Goal: Information Seeking & Learning: Learn about a topic

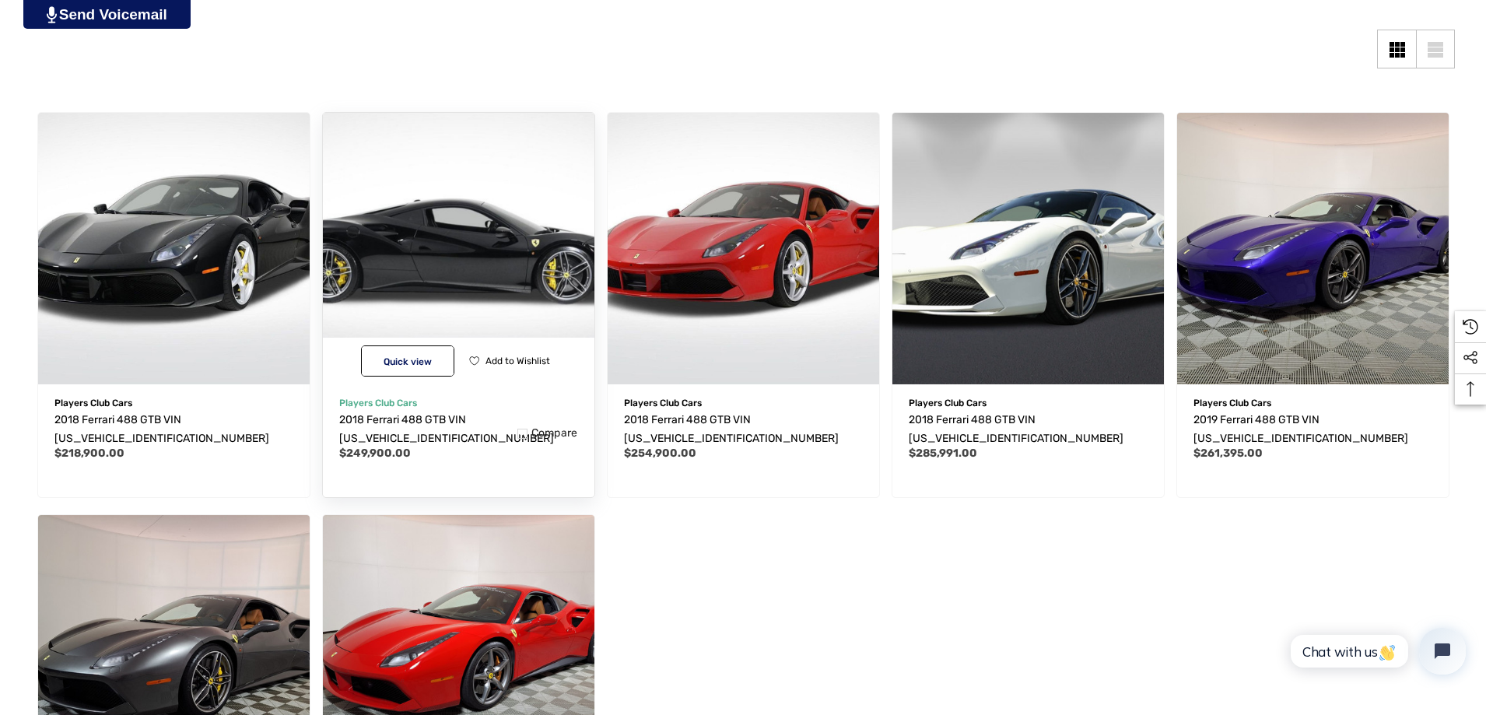
scroll to position [389, 0]
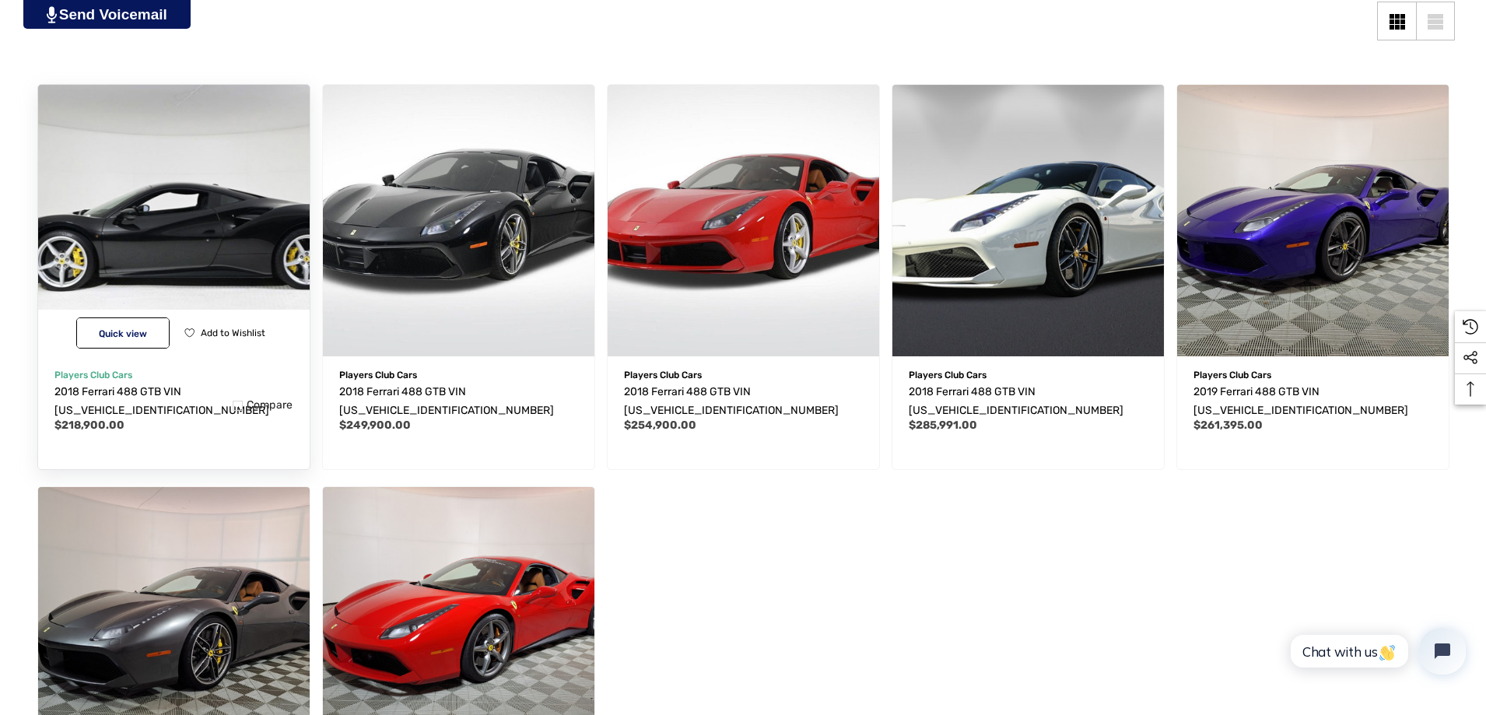
click at [143, 348] on img "2018 Ferrari 488 GTB VIN ZFF79ALA0J0235810,$218,900.00\a" at bounding box center [173, 220] width 299 height 299
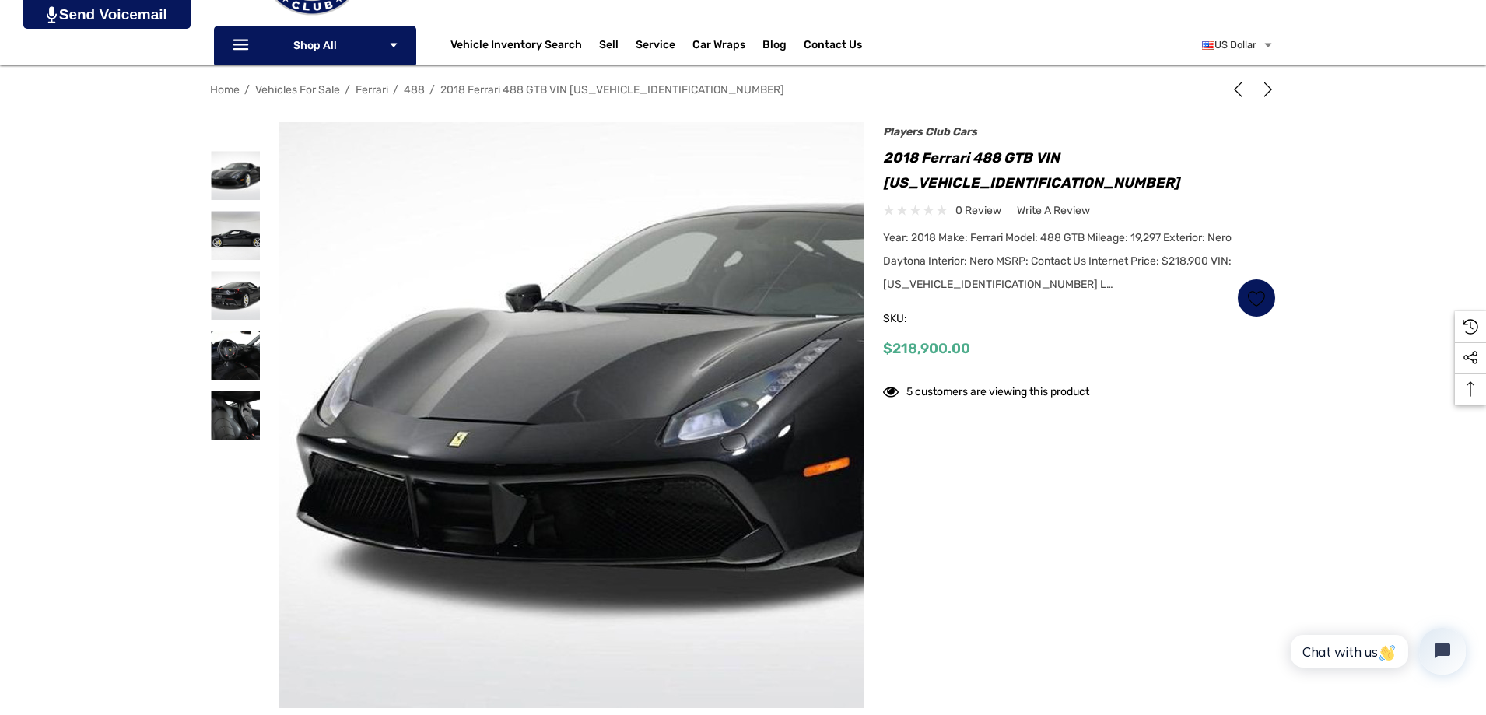
scroll to position [233, 0]
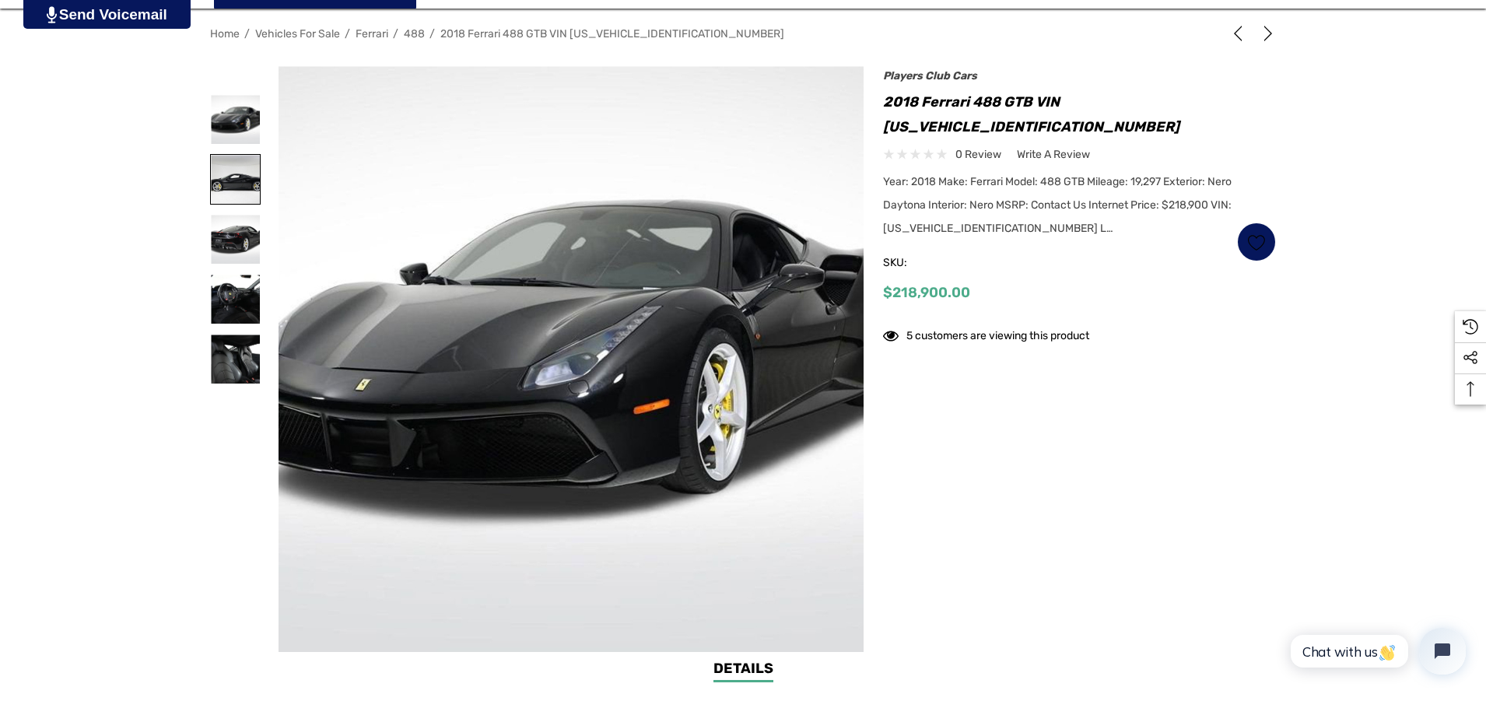
click at [230, 173] on img at bounding box center [235, 179] width 49 height 49
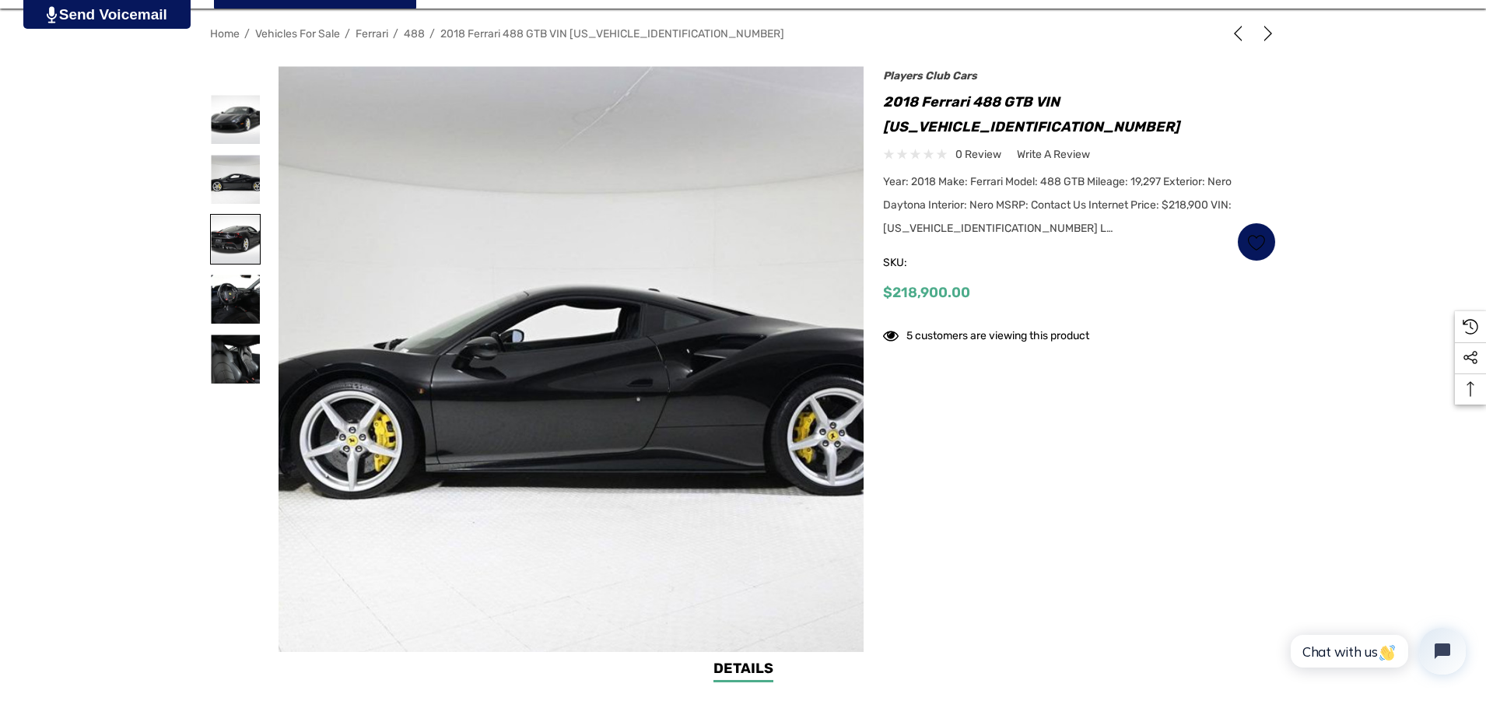
click at [227, 223] on img at bounding box center [235, 239] width 49 height 49
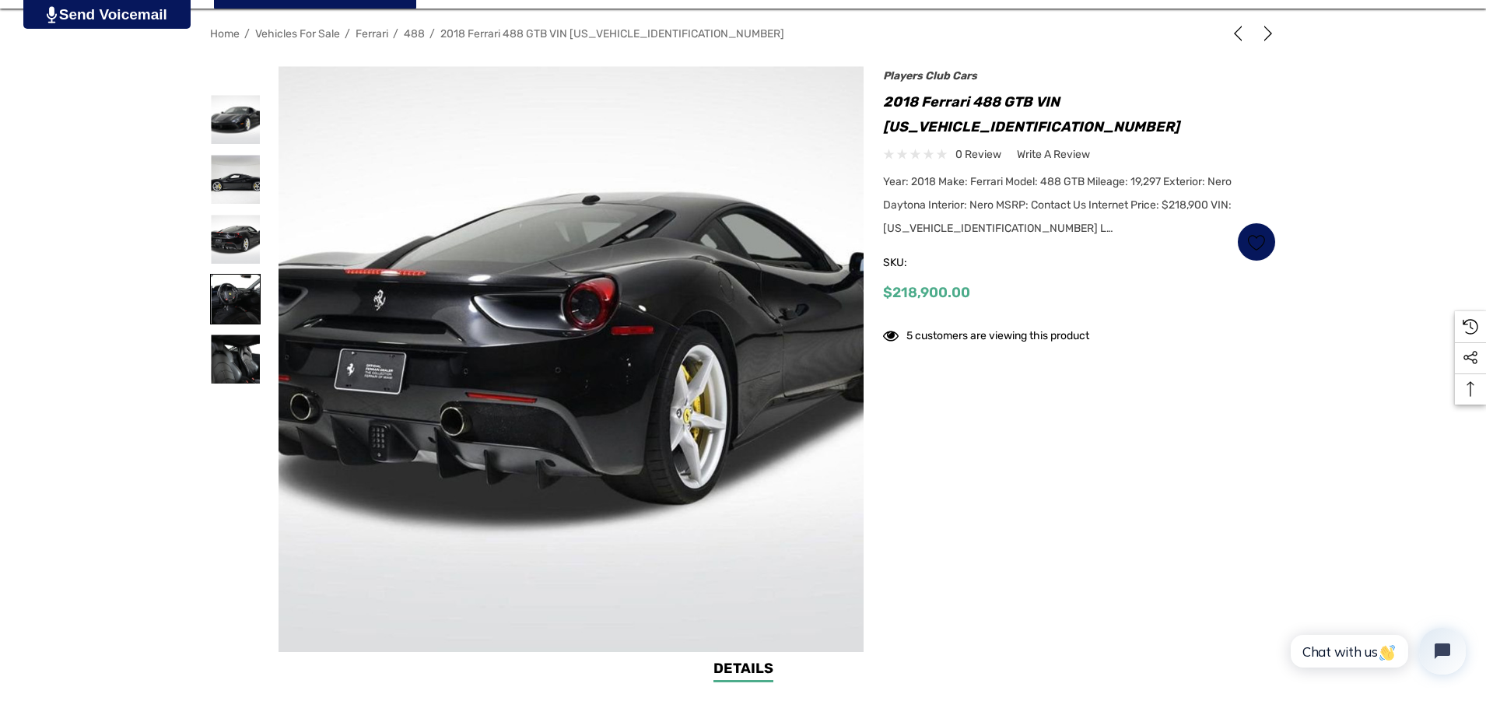
click at [231, 307] on img at bounding box center [235, 299] width 49 height 49
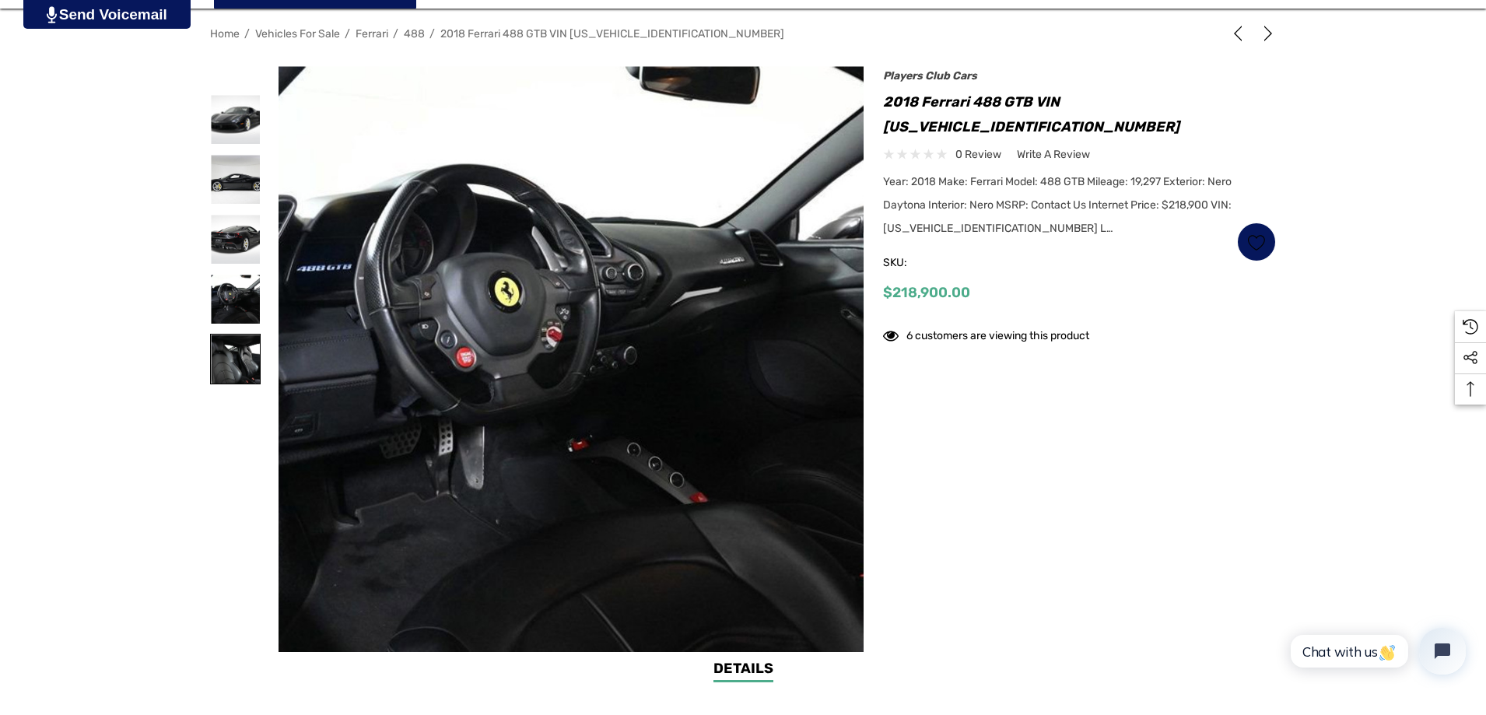
click at [237, 366] on img at bounding box center [235, 358] width 49 height 49
